Goal: Information Seeking & Learning: Learn about a topic

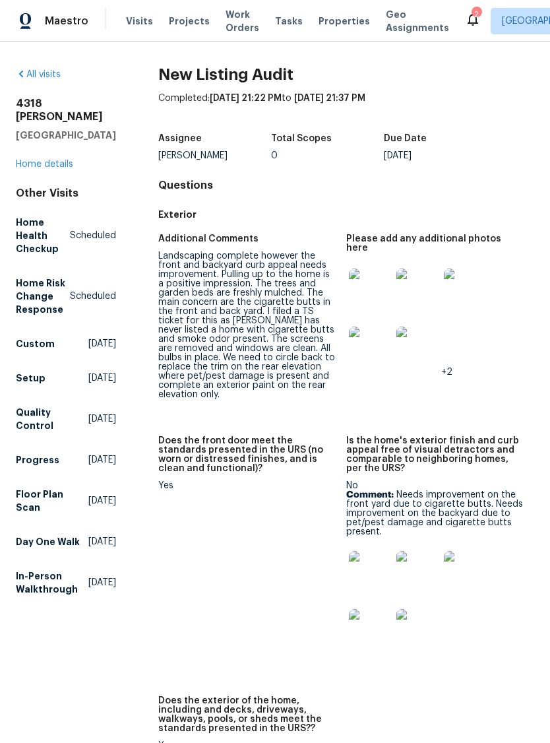
click at [373, 282] on img at bounding box center [370, 290] width 42 height 42
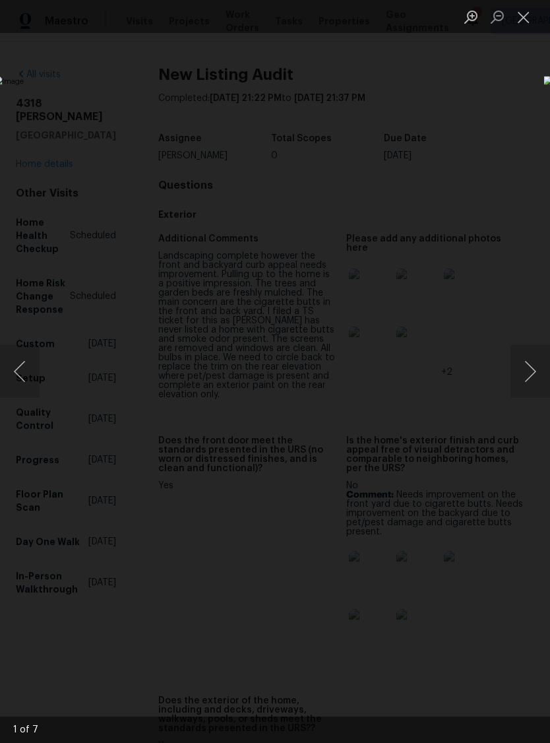
click at [533, 373] on button "Next image" at bounding box center [531, 371] width 40 height 53
click at [532, 372] on button "Next image" at bounding box center [531, 371] width 40 height 53
click at [531, 373] on button "Next image" at bounding box center [531, 371] width 40 height 53
click at [533, 377] on button "Next image" at bounding box center [531, 371] width 40 height 53
click at [532, 370] on button "Next image" at bounding box center [531, 371] width 40 height 53
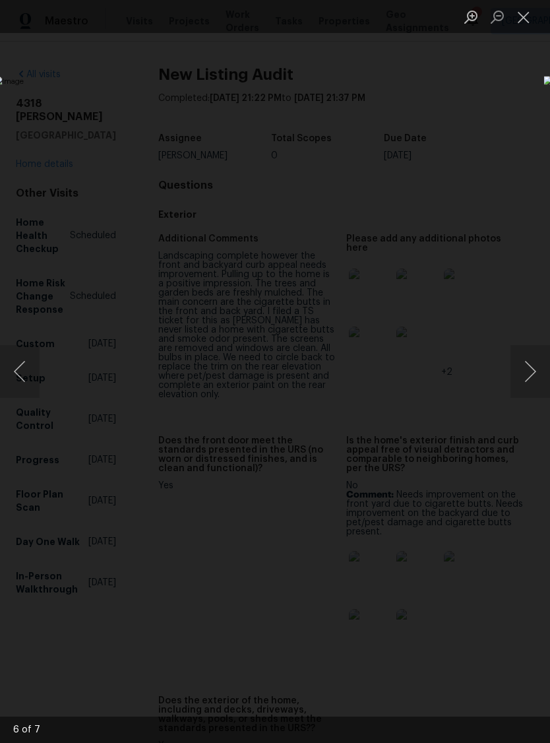
click at [535, 372] on button "Next image" at bounding box center [531, 371] width 40 height 53
click at [529, 373] on button "Next image" at bounding box center [531, 371] width 40 height 53
click at [523, 21] on button "Close lightbox" at bounding box center [524, 16] width 26 height 23
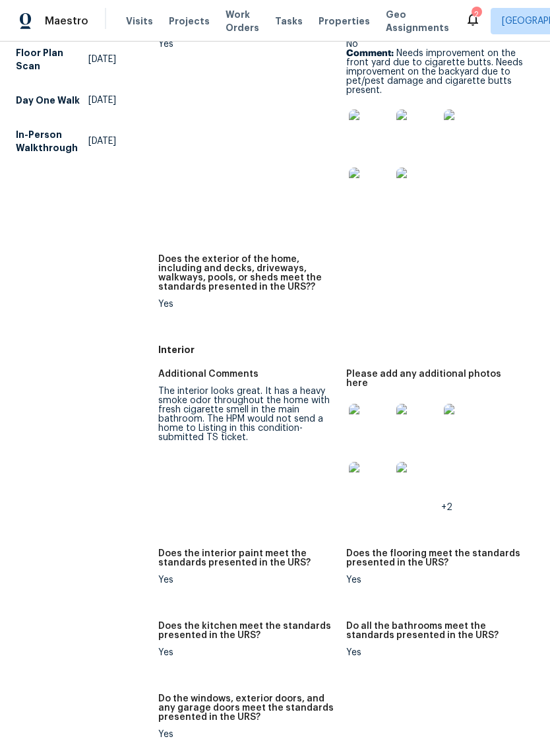
scroll to position [442, 0]
click at [371, 403] on img at bounding box center [370, 424] width 42 height 42
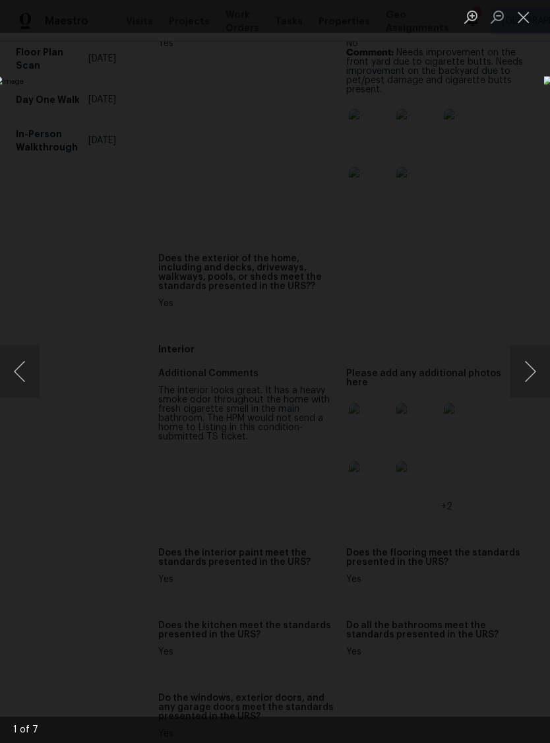
click at [536, 364] on button "Next image" at bounding box center [531, 371] width 40 height 53
click at [529, 372] on button "Next image" at bounding box center [531, 371] width 40 height 53
click at [527, 370] on button "Next image" at bounding box center [531, 371] width 40 height 53
click at [529, 369] on button "Next image" at bounding box center [531, 371] width 40 height 53
click at [533, 371] on button "Next image" at bounding box center [531, 371] width 40 height 53
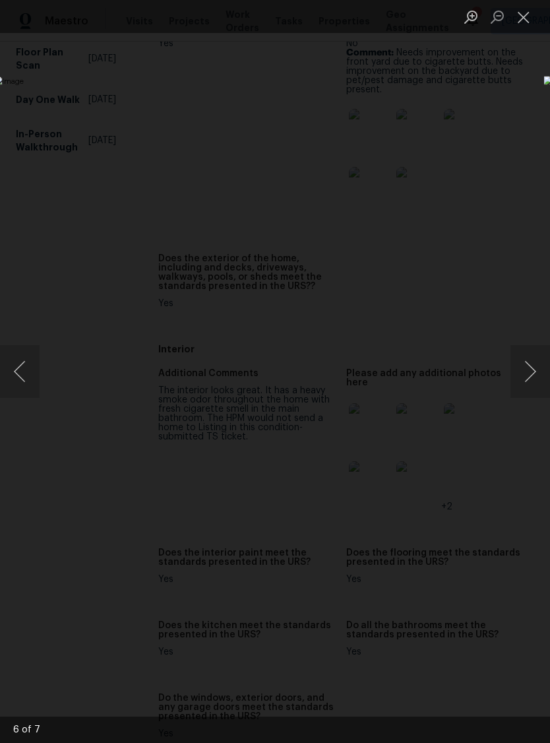
click at [534, 372] on button "Next image" at bounding box center [531, 371] width 40 height 53
click at [530, 369] on button "Next image" at bounding box center [531, 371] width 40 height 53
click at [520, 11] on button "Close lightbox" at bounding box center [524, 16] width 26 height 23
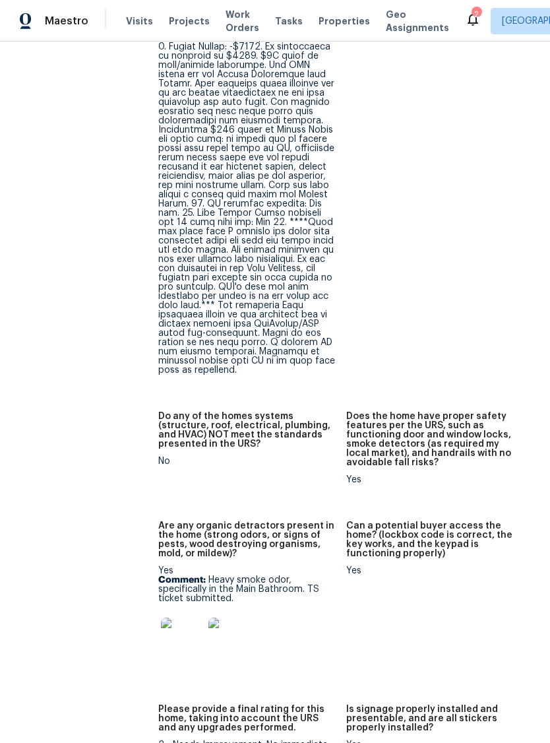
scroll to position [1470, 0]
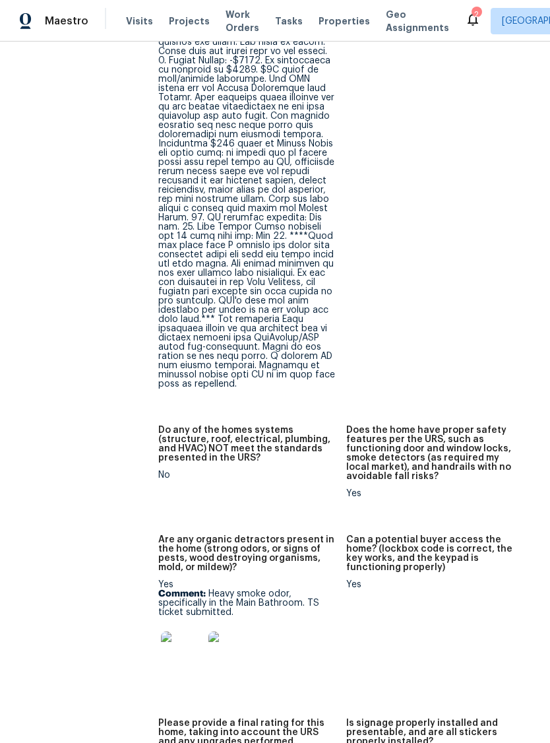
click at [53, 469] on div "All visits [STREET_ADDRESS][PERSON_NAME] Home details Other Visits Home Health …" at bounding box center [66, 363] width 100 height 3530
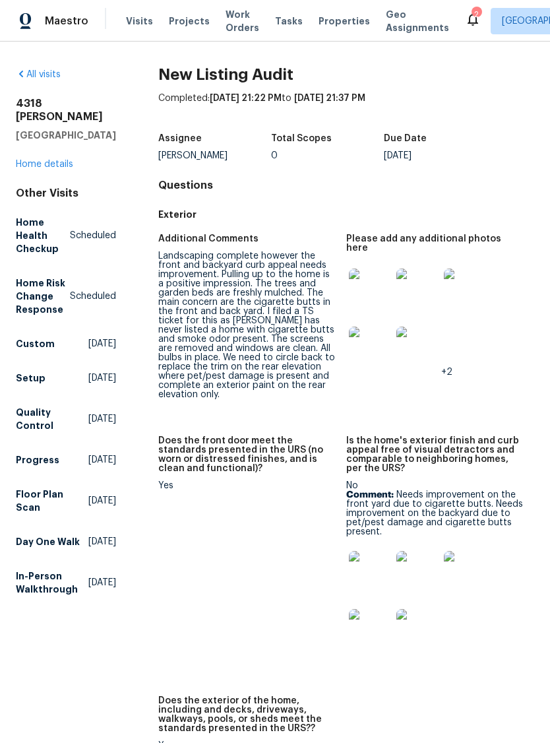
scroll to position [0, 0]
